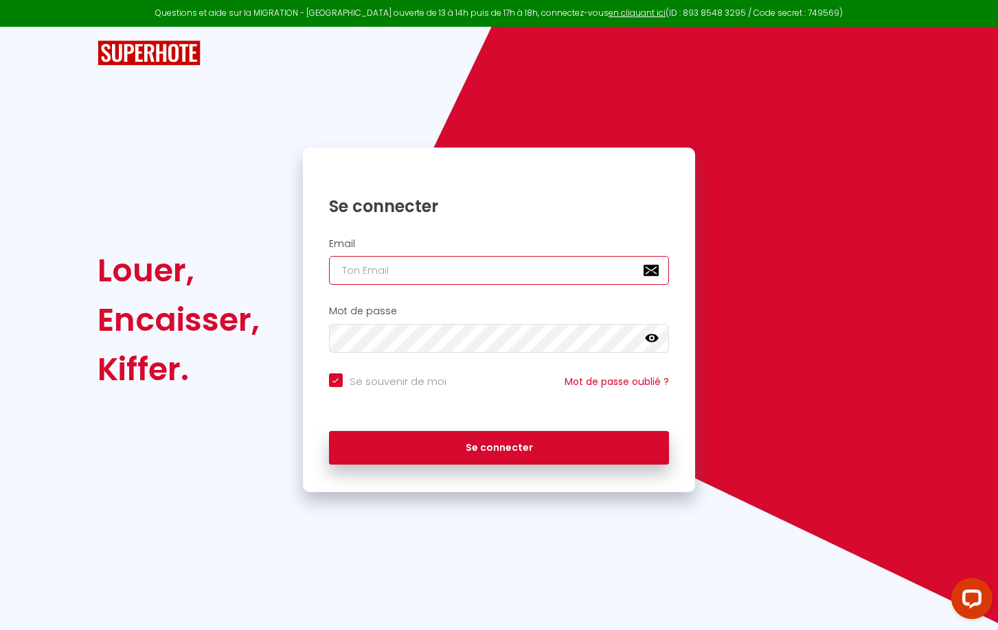
type input "[EMAIL_ADDRESS][DOMAIN_NAME]"
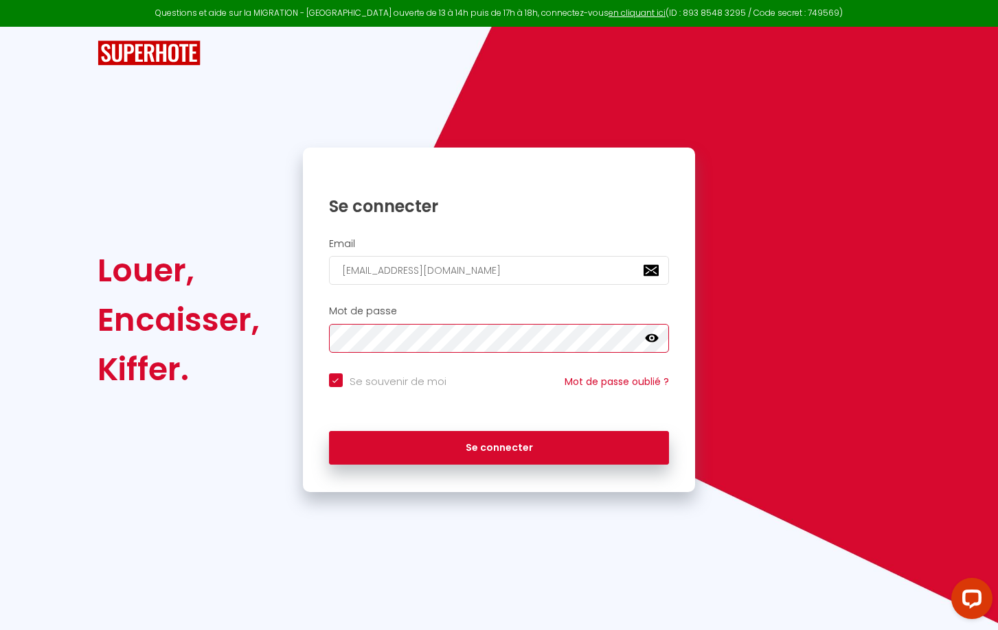
click at [499, 446] on button "Se connecter" at bounding box center [499, 448] width 341 height 34
checkbox input "true"
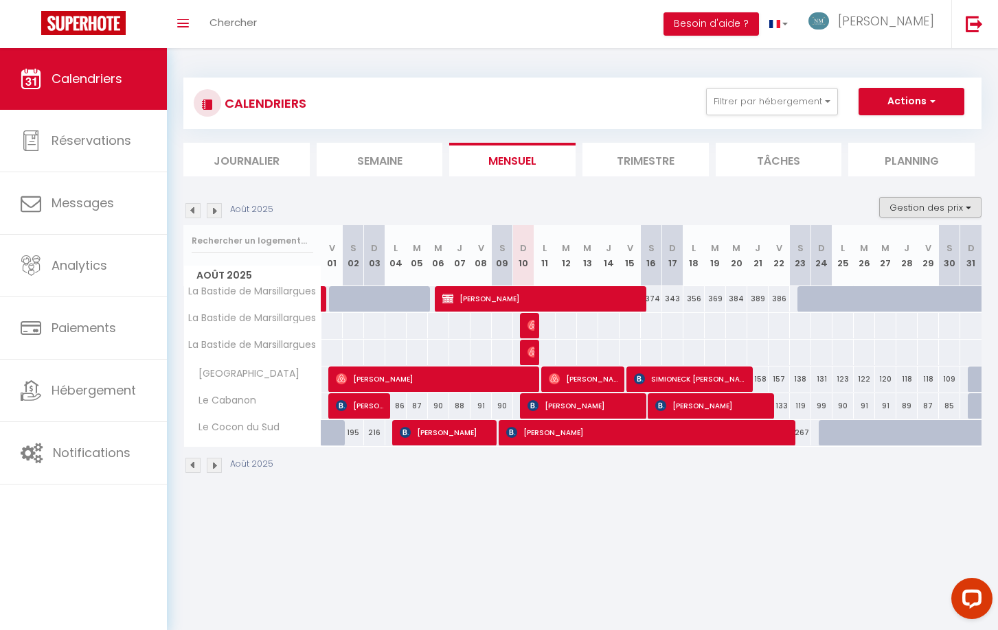
click at [916, 207] on button "Gestion des prix" at bounding box center [930, 207] width 102 height 21
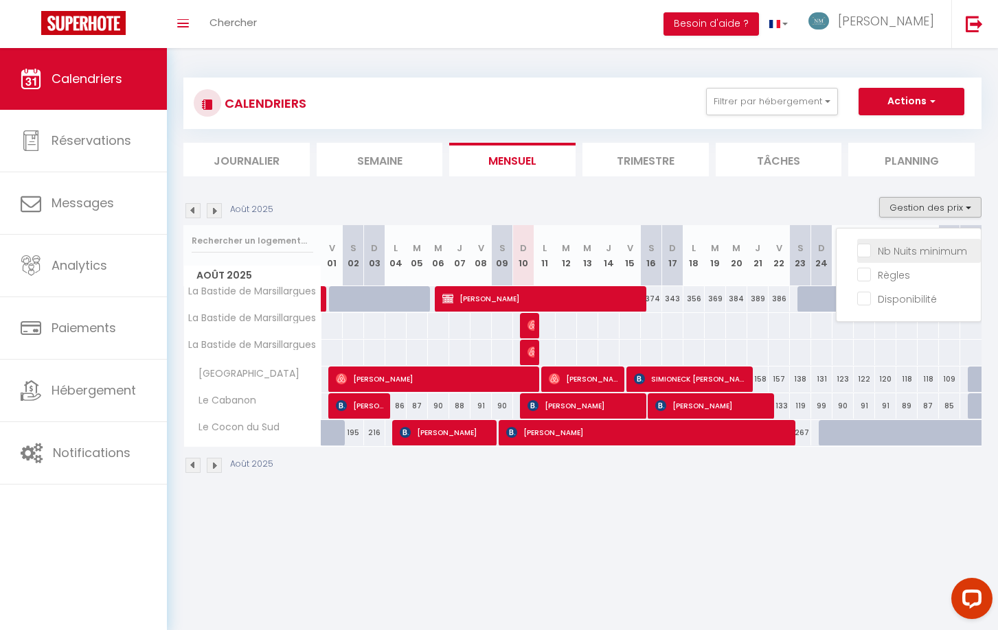
click at [900, 255] on input "Nb Nuits minimum" at bounding box center [919, 250] width 124 height 14
checkbox input "true"
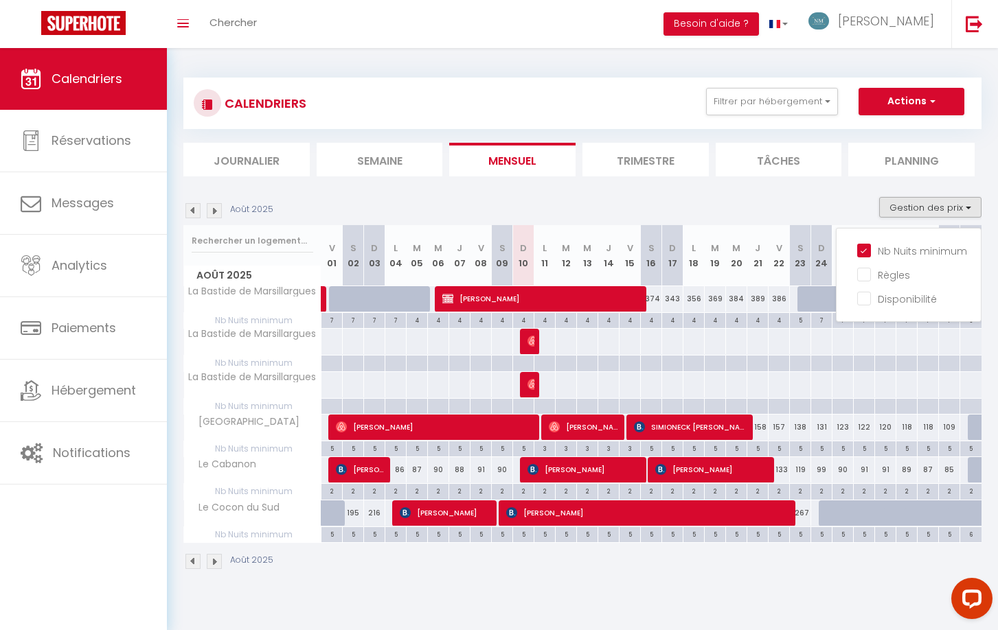
click at [951, 102] on button "Actions" at bounding box center [911, 101] width 106 height 27
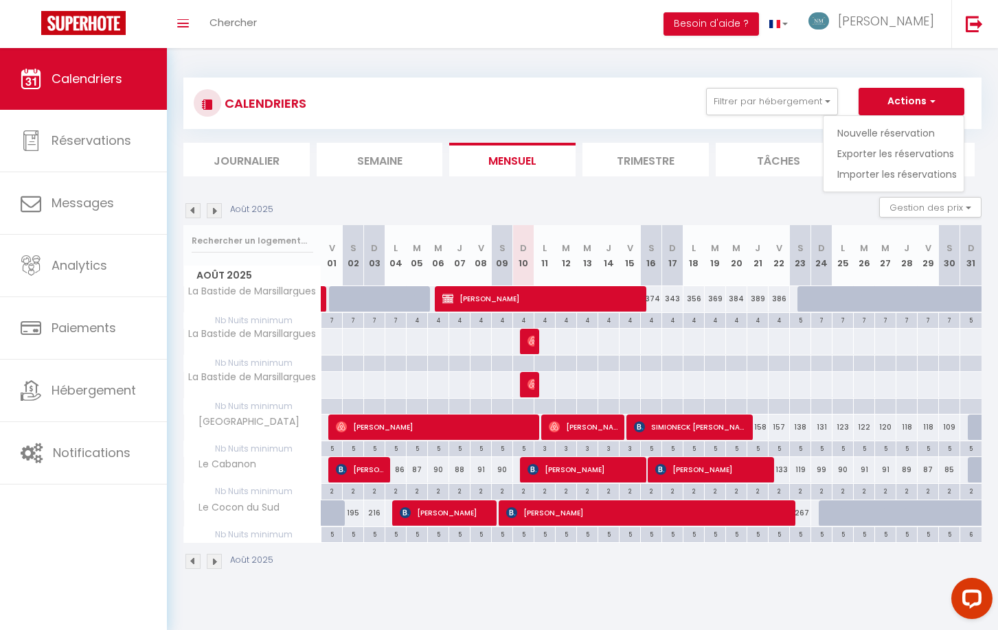
click at [759, 446] on div "5" at bounding box center [757, 448] width 21 height 13
type input "5"
type input "Jeu 21 Août 2025"
type input "Ven 22 Août 2025"
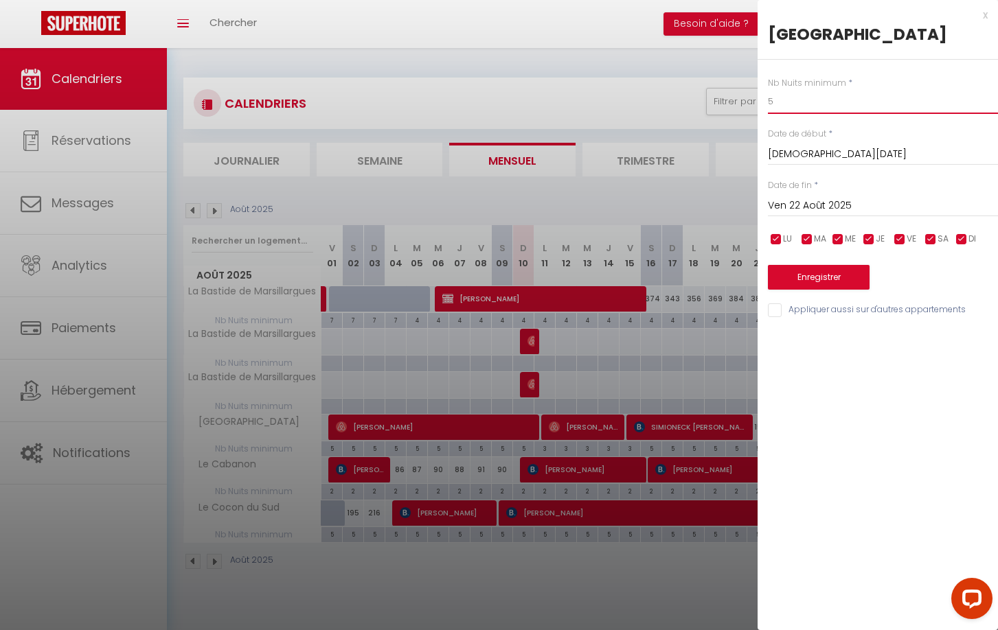
click at [793, 101] on input "5" at bounding box center [883, 101] width 230 height 25
type input "4"
click at [847, 201] on input "Ven 22 Août 2025" at bounding box center [883, 206] width 230 height 18
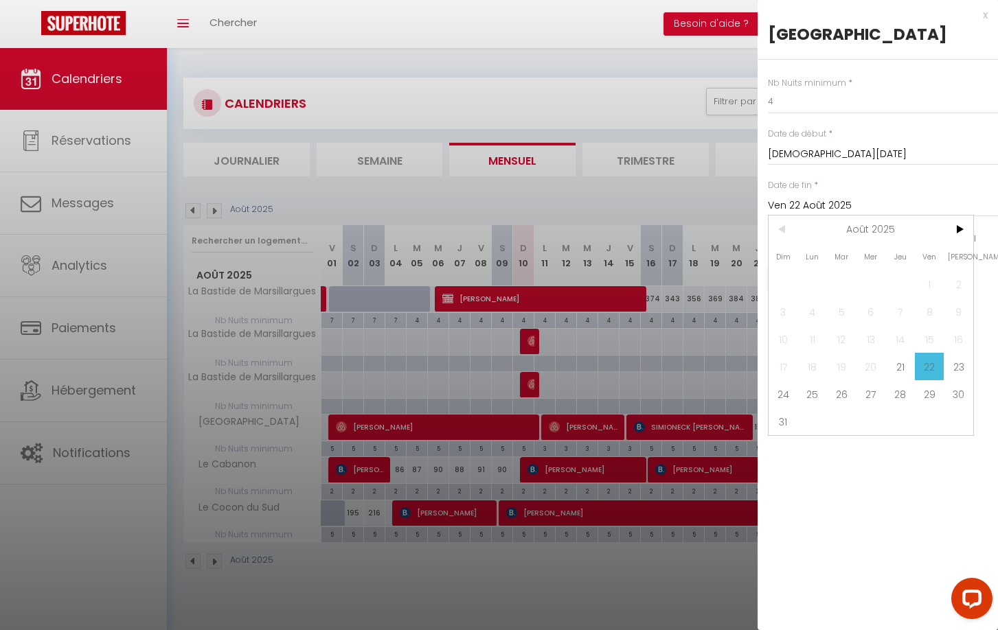
click at [931, 365] on span "22" at bounding box center [930, 366] width 30 height 27
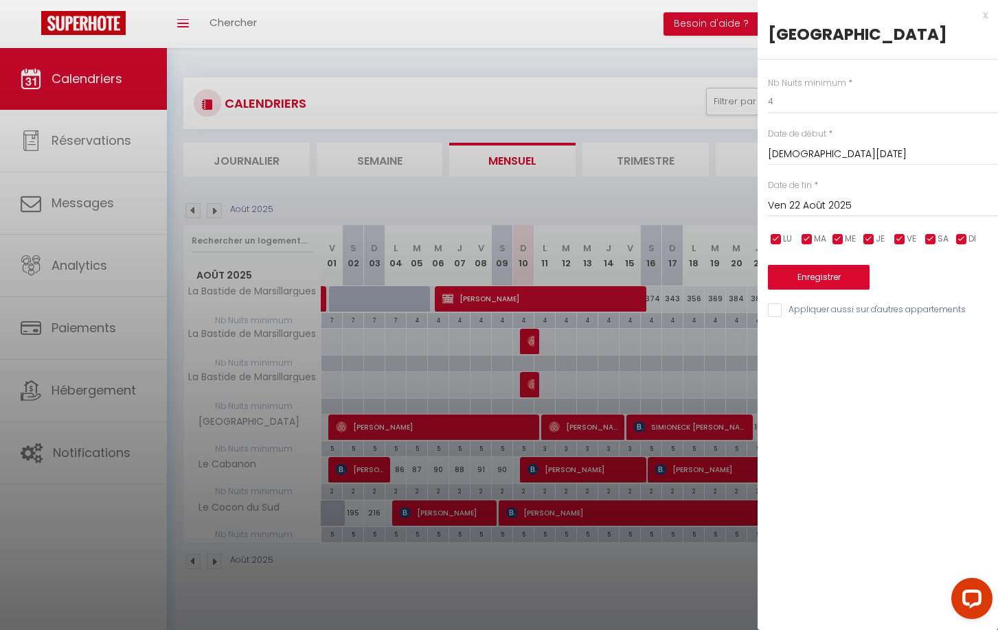
click at [985, 12] on div "x" at bounding box center [872, 15] width 230 height 16
type input "undefined aN undefined NaN"
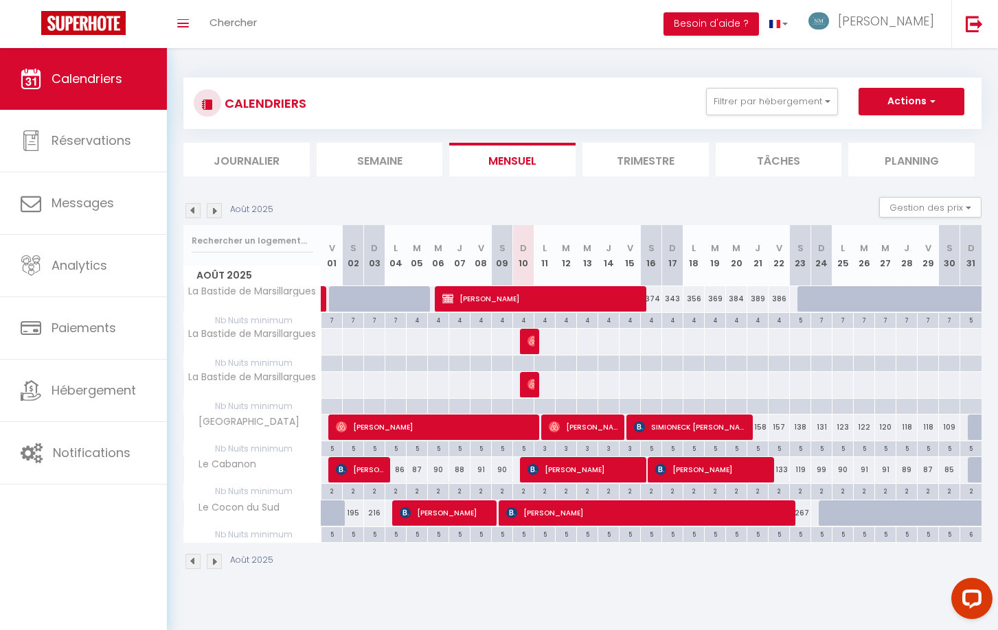
click at [759, 444] on div "5" at bounding box center [757, 448] width 21 height 13
type input "5"
type input "Jeu 21 Août 2025"
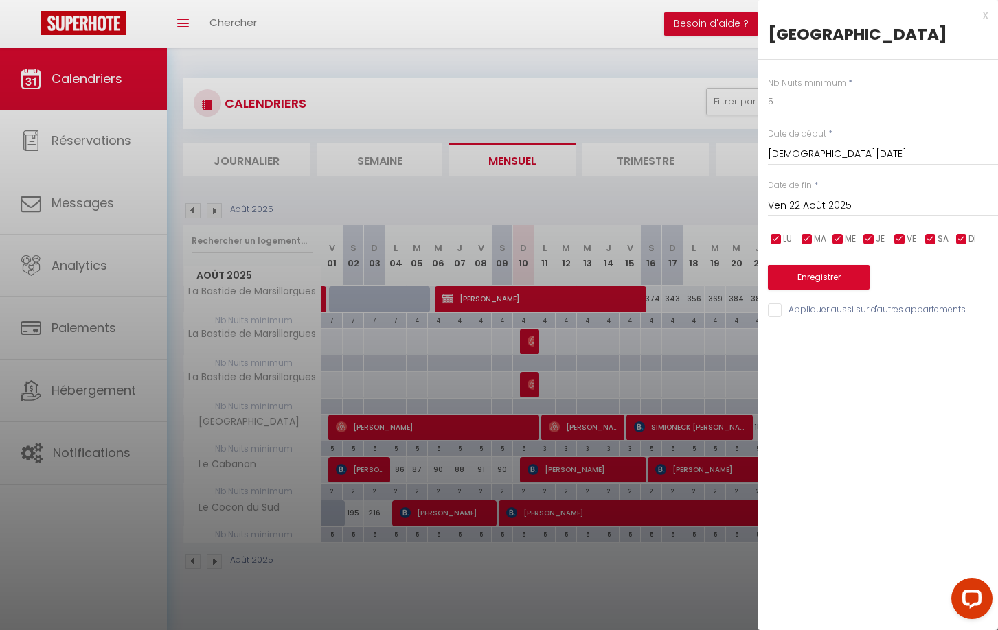
click at [819, 202] on input "Ven 22 Août 2025" at bounding box center [883, 206] width 230 height 18
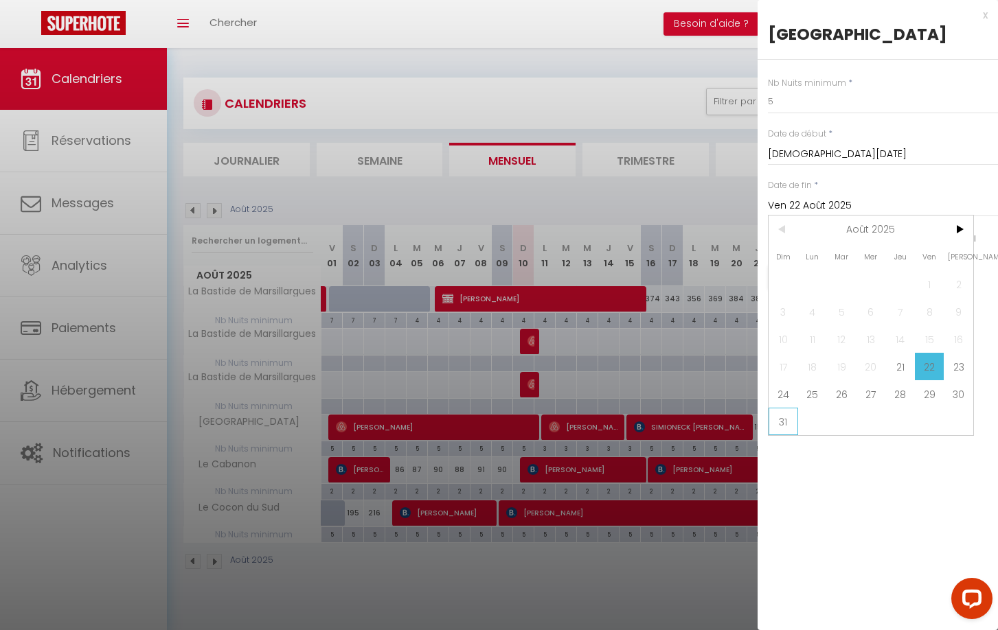
click at [788, 419] on span "31" at bounding box center [783, 421] width 30 height 27
type input "Dim 31 Août 2025"
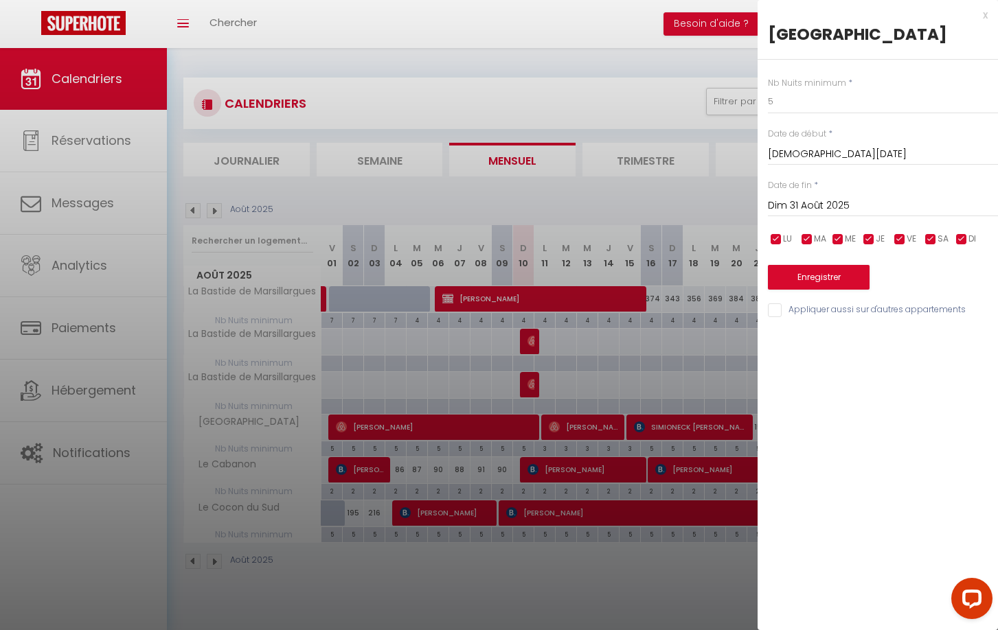
click at [814, 277] on button "Enregistrer" at bounding box center [819, 277] width 102 height 25
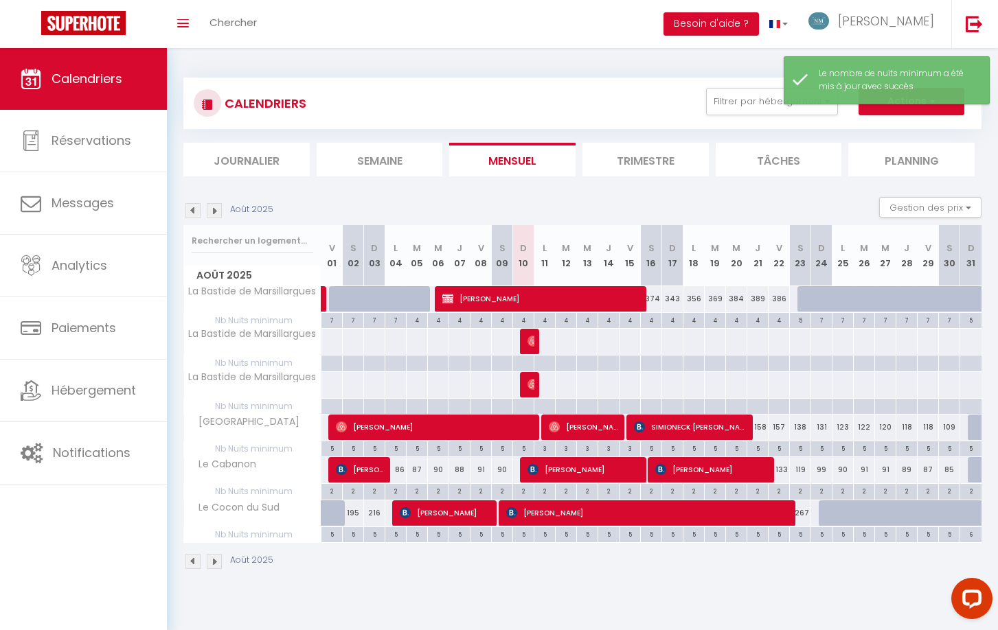
click at [762, 446] on div "5" at bounding box center [757, 448] width 21 height 13
type input "5"
type input "Jeu 21 Août 2025"
type input "Ven 22 Août 2025"
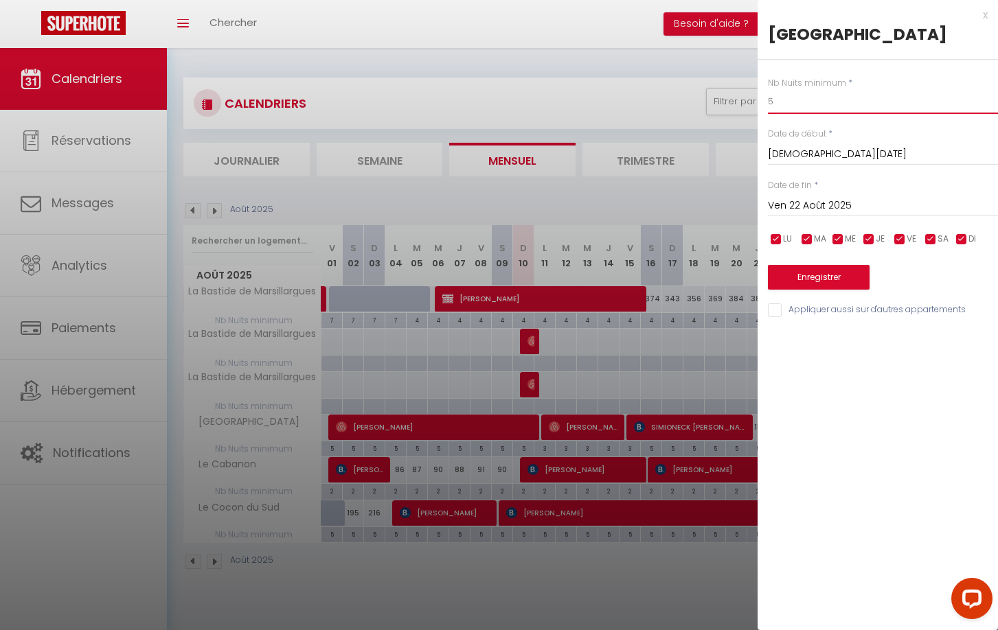
click at [779, 98] on input "5" at bounding box center [883, 101] width 230 height 25
type input "4"
click at [825, 201] on input "Ven 22 Août 2025" at bounding box center [883, 206] width 230 height 18
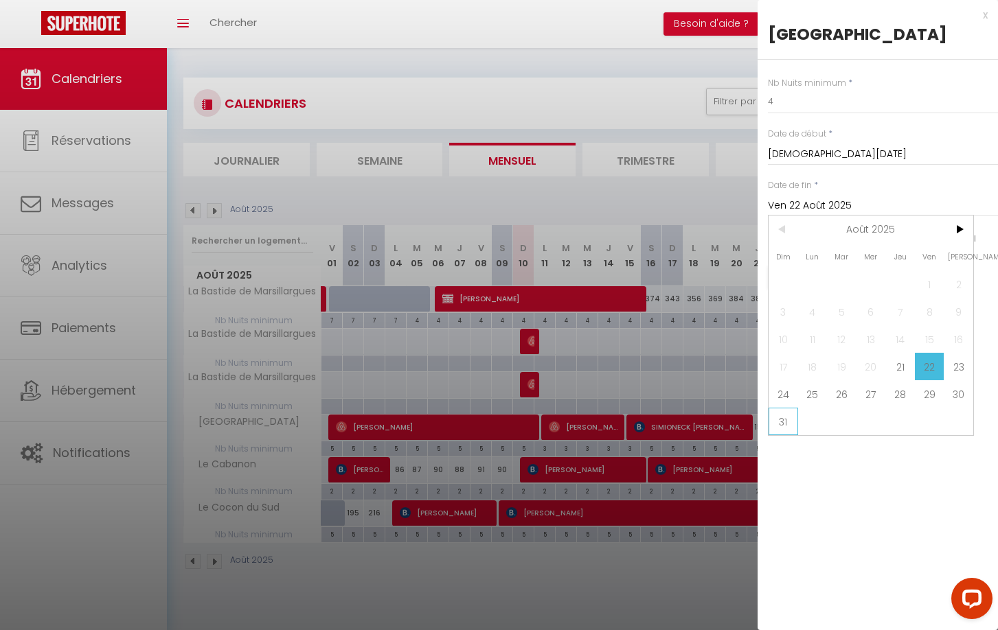
click at [787, 416] on span "31" at bounding box center [783, 421] width 30 height 27
type input "Dim 31 Août 2025"
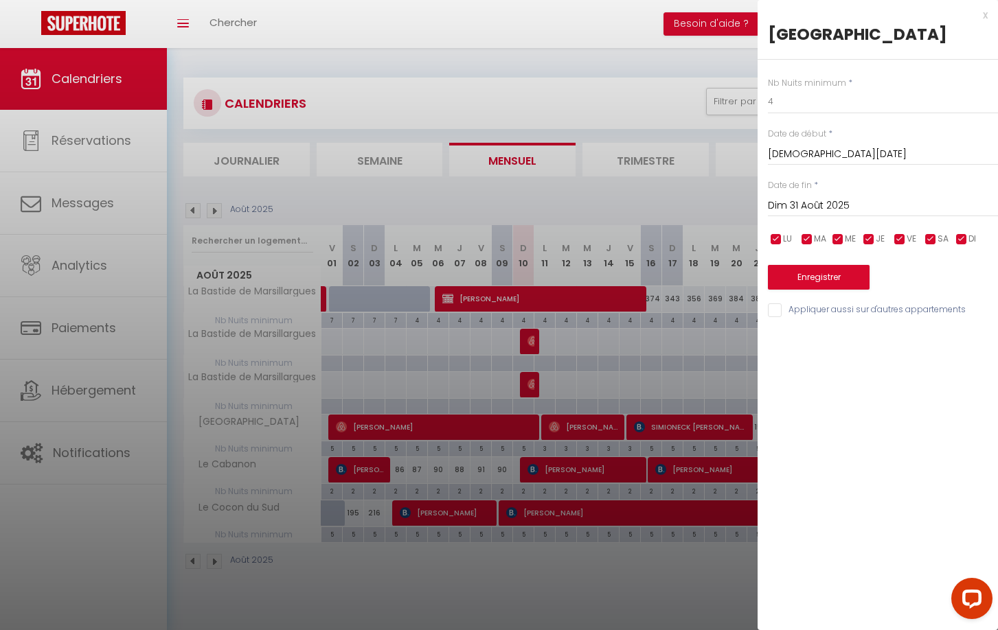
click at [843, 273] on button "Enregistrer" at bounding box center [819, 277] width 102 height 25
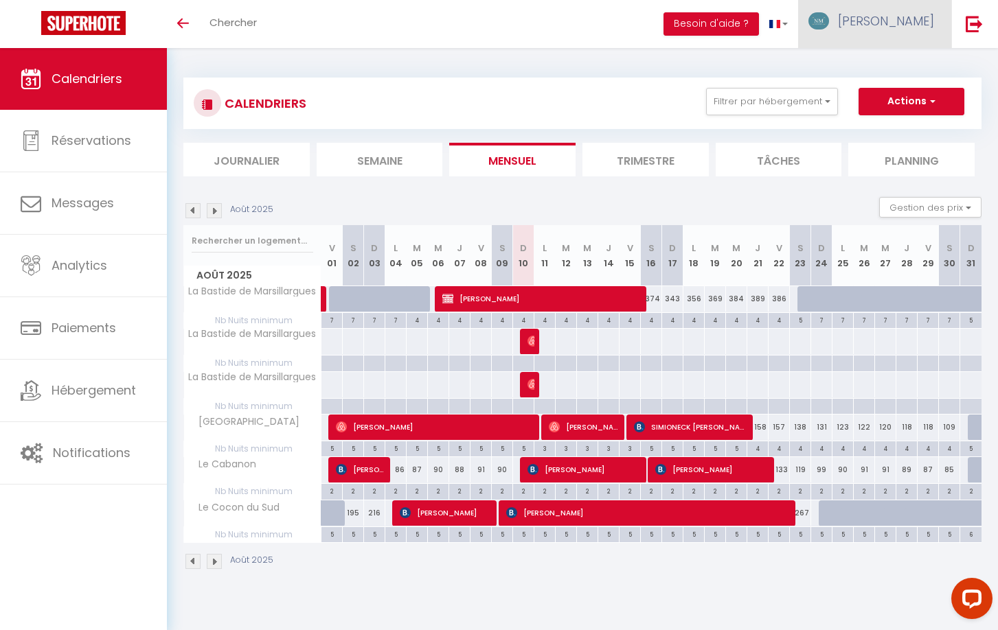
click at [910, 27] on span "[PERSON_NAME]" at bounding box center [886, 20] width 96 height 17
click at [975, 112] on div "Filtrer par hébergement Tous Villa Pescalune La Bastide de Marsillargues Le Cab…" at bounding box center [834, 101] width 288 height 27
click at [530, 341] on img at bounding box center [532, 341] width 11 height 11
select select "KO"
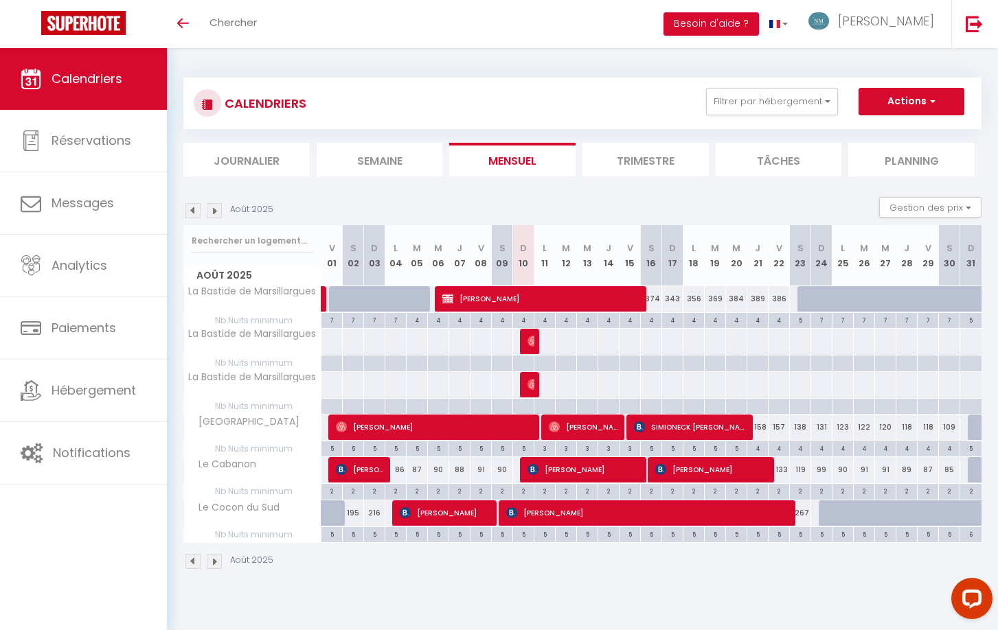
select select "0"
select select "1"
select select
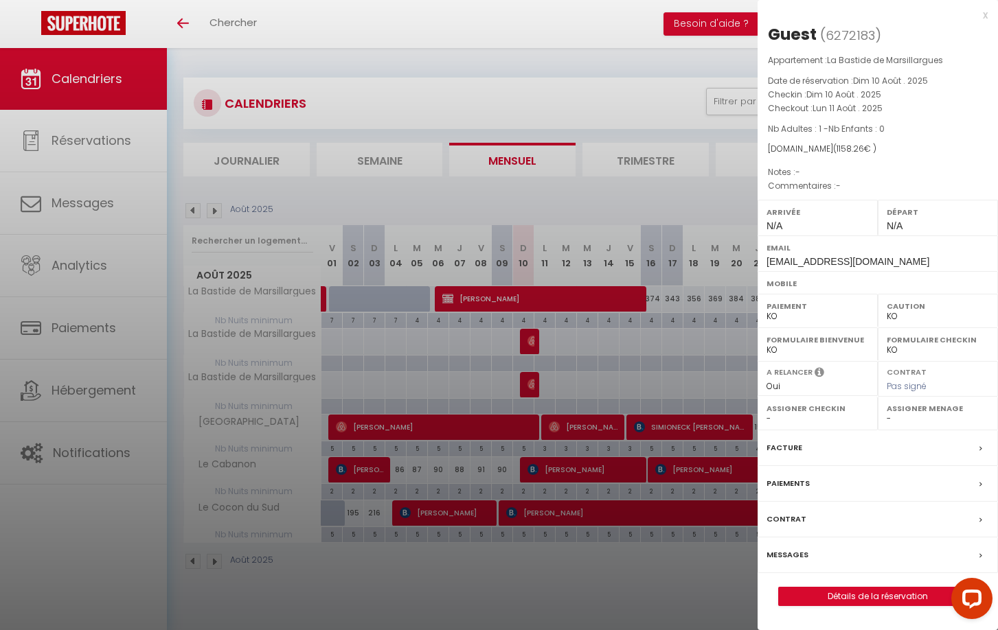
click at [986, 14] on div "x" at bounding box center [872, 15] width 230 height 16
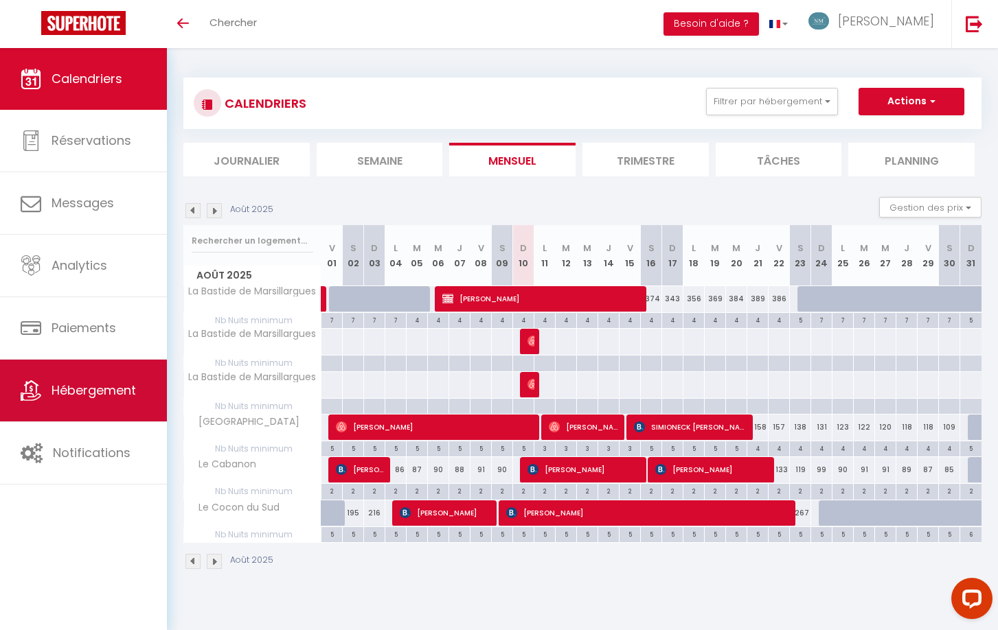
click at [76, 390] on span "Hébergement" at bounding box center [94, 390] width 84 height 17
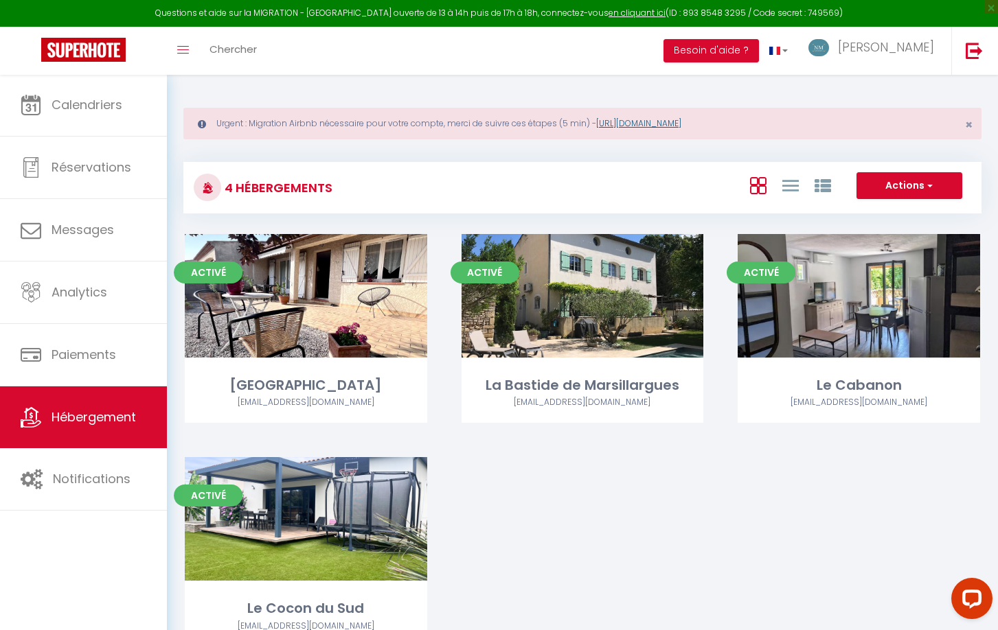
click at [681, 121] on link "[URL][DOMAIN_NAME]" at bounding box center [638, 123] width 85 height 12
